Goal: Transaction & Acquisition: Download file/media

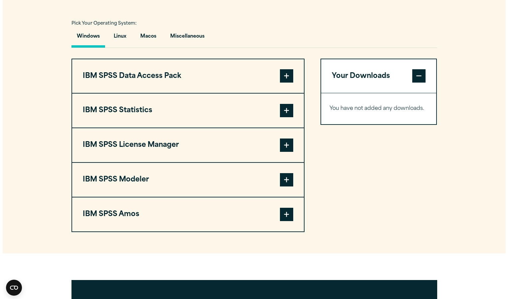
scroll to position [476, 0]
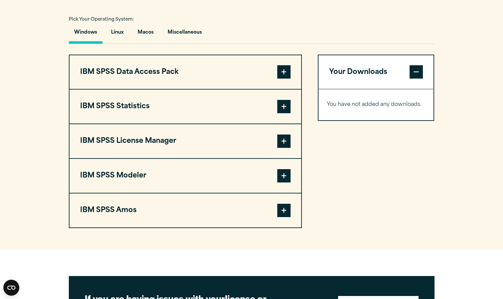
click at [294, 121] on button "IBM SPSS Statistics" at bounding box center [186, 106] width 232 height 34
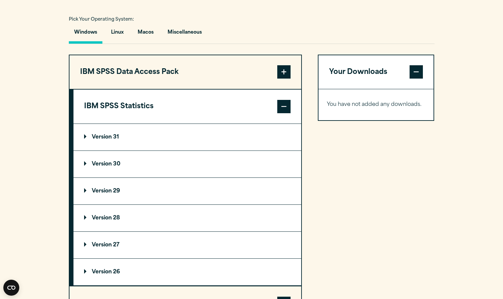
click at [91, 167] on p "Version 30" at bounding box center [102, 163] width 36 height 5
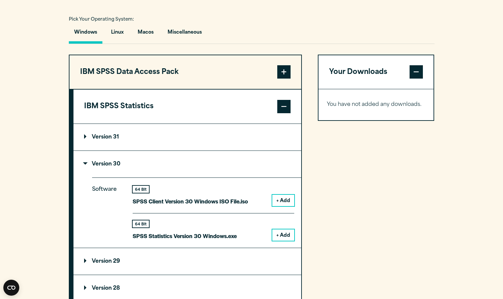
click at [276, 240] on div "64 Bit SPSS Statistics Version 30 Windows.exe + Add" at bounding box center [214, 227] width 162 height 28
click at [278, 240] on button "+ Add" at bounding box center [283, 234] width 22 height 11
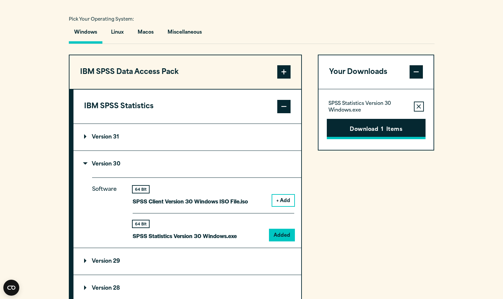
click at [377, 139] on button "Download 1 Items" at bounding box center [376, 129] width 99 height 21
click at [82, 168] on div "Please confirm you have a licence. Close Please confirm you have been provided …" at bounding box center [251, 149] width 503 height 299
click at [375, 130] on div "Download 1 Items" at bounding box center [376, 126] width 99 height 26
click at [370, 137] on button "Download 1 Items" at bounding box center [376, 129] width 99 height 21
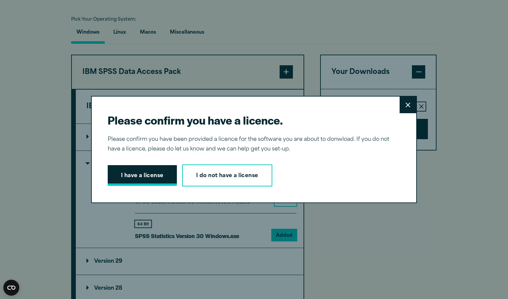
click at [146, 179] on button "I have a license" at bounding box center [142, 175] width 69 height 21
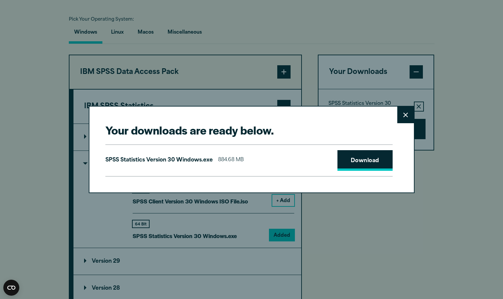
click at [357, 166] on link "Download" at bounding box center [365, 160] width 55 height 21
